Goal: Task Accomplishment & Management: Manage account settings

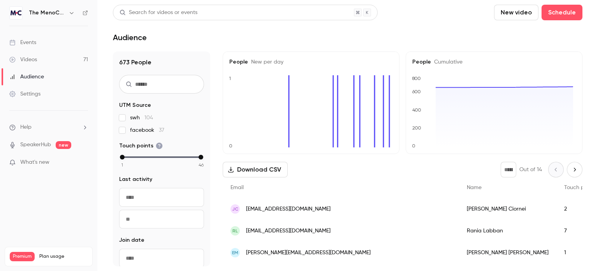
click at [30, 42] on div "Events" at bounding box center [22, 43] width 27 height 8
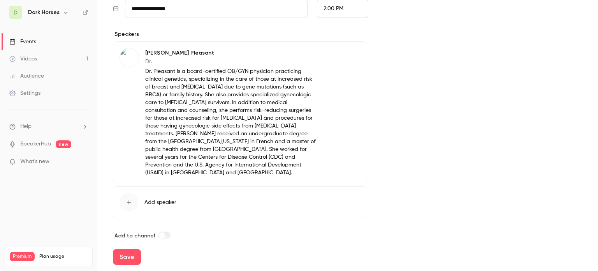
scroll to position [316, 0]
click at [123, 256] on button "Save" at bounding box center [127, 257] width 28 height 16
type input "**********"
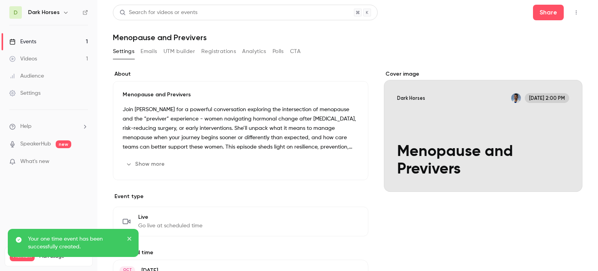
click at [573, 10] on icon "button" at bounding box center [576, 12] width 6 height 5
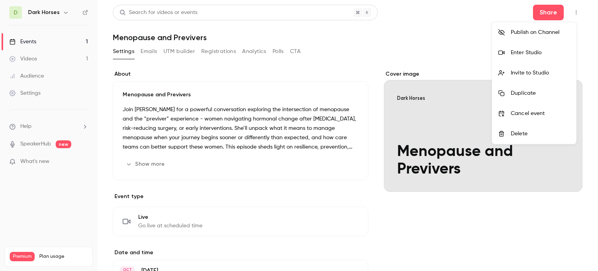
click at [530, 30] on div "Publish on Channel" at bounding box center [540, 32] width 59 height 8
click at [544, 30] on div "Publish on Channel" at bounding box center [540, 32] width 59 height 8
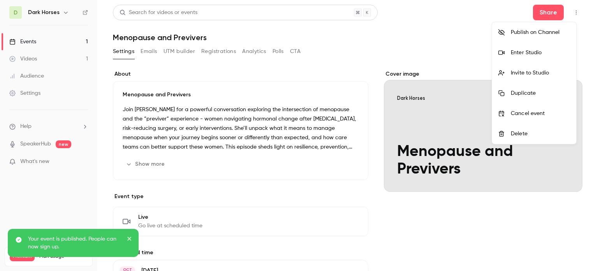
click at [527, 74] on div "Invite to Studio" at bounding box center [540, 73] width 59 height 8
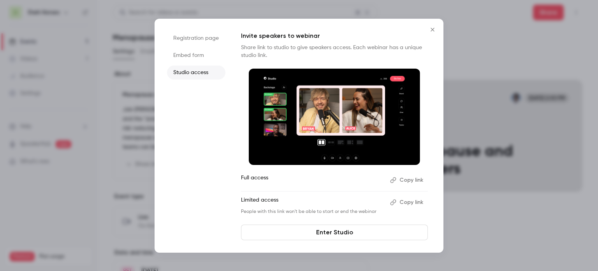
click at [408, 178] on button "Copy link" at bounding box center [407, 180] width 41 height 12
click at [432, 28] on icon "Close" at bounding box center [432, 29] width 9 height 6
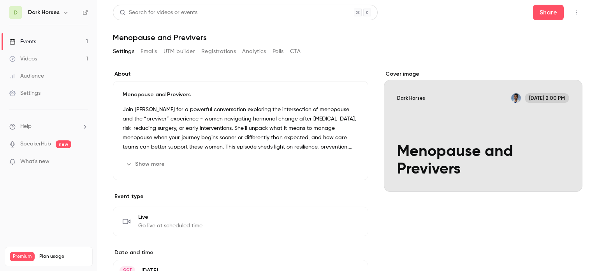
click at [32, 40] on div "Events" at bounding box center [22, 42] width 27 height 8
